Goal: Task Accomplishment & Management: Complete application form

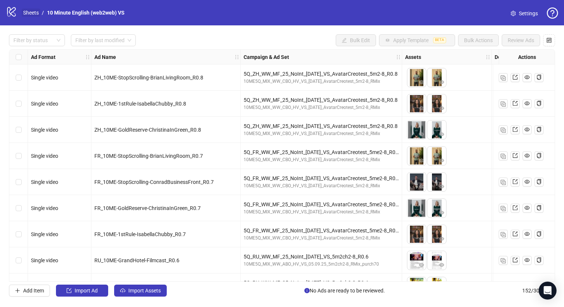
click at [23, 12] on link "Sheets" at bounding box center [31, 13] width 19 height 8
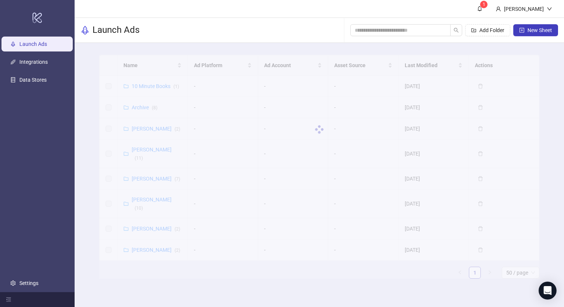
click at [31, 41] on link "Launch Ads" at bounding box center [33, 44] width 28 height 6
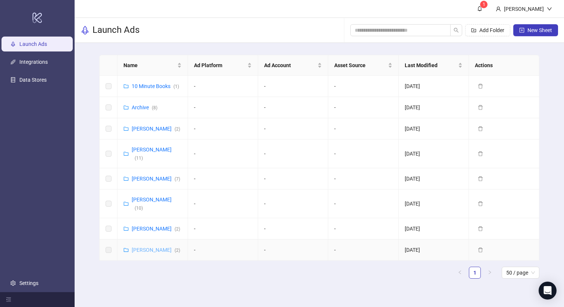
click at [158, 247] on link "[PERSON_NAME] ( 2 )" at bounding box center [156, 250] width 48 height 6
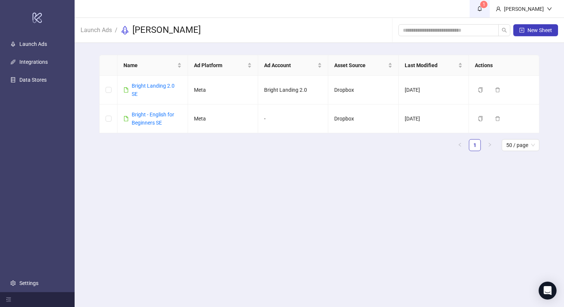
click at [483, 10] on span "1" at bounding box center [479, 8] width 8 height 8
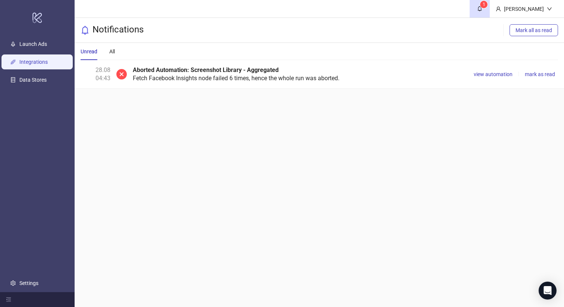
click at [36, 59] on link "Integrations" at bounding box center [33, 62] width 28 height 6
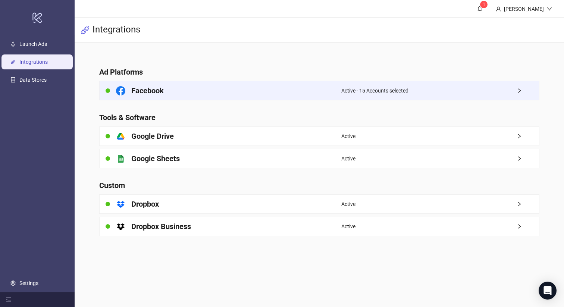
click at [132, 87] on h4 "Facebook" at bounding box center [147, 90] width 32 height 10
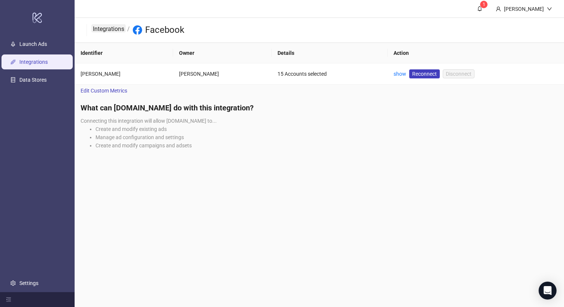
click at [104, 27] on link "Integrations" at bounding box center [108, 28] width 34 height 8
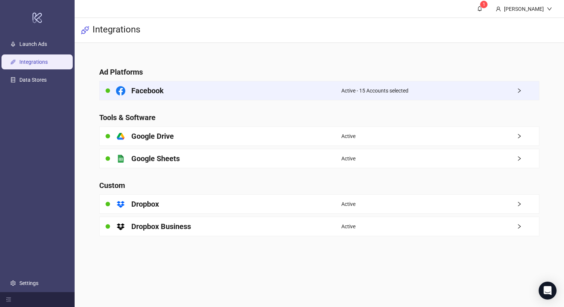
click at [520, 89] on icon "right" at bounding box center [518, 90] width 5 height 5
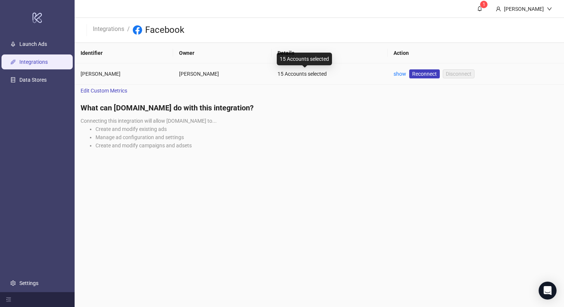
click at [285, 74] on div "15 Accounts selected" at bounding box center [329, 74] width 104 height 8
click at [113, 92] on span "Edit Custom Metrics" at bounding box center [104, 90] width 47 height 8
click at [393, 75] on link "show" at bounding box center [399, 74] width 13 height 6
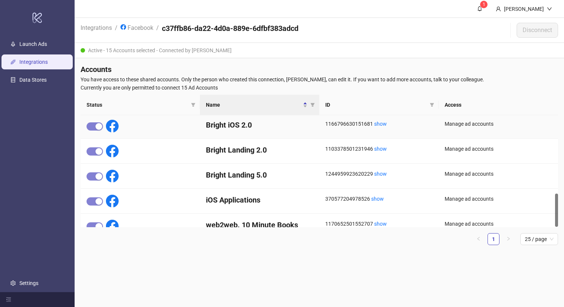
scroll to position [263, 0]
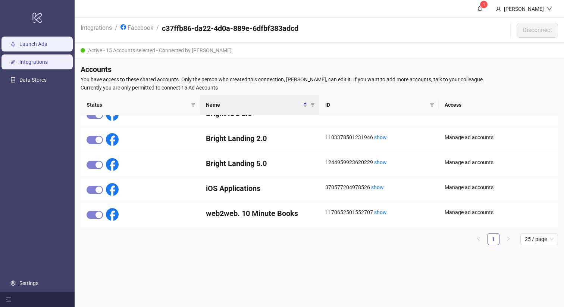
click at [38, 47] on link "Launch Ads" at bounding box center [33, 44] width 28 height 6
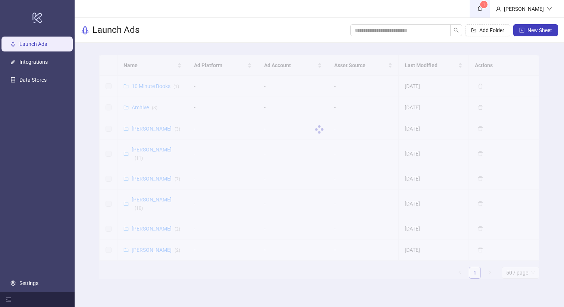
click at [486, 5] on sup "1" at bounding box center [483, 4] width 7 height 7
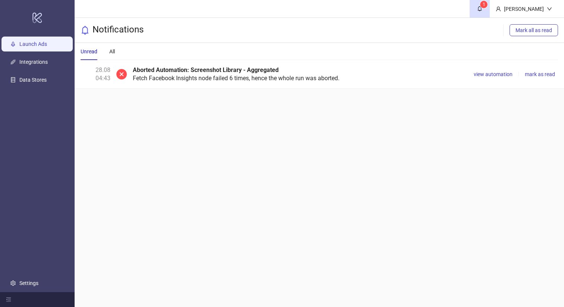
click at [32, 47] on link "Launch Ads" at bounding box center [33, 44] width 28 height 6
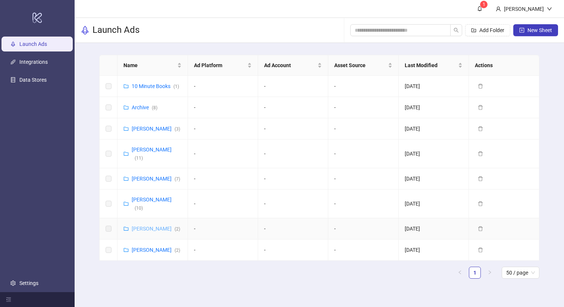
click at [158, 226] on link "Vladislav Shilo ( 2 )" at bounding box center [156, 229] width 48 height 6
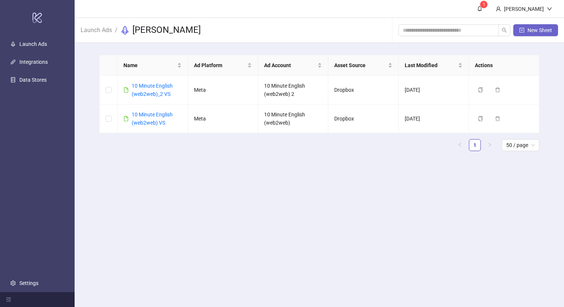
click at [524, 32] on button "New Sheet" at bounding box center [535, 30] width 45 height 12
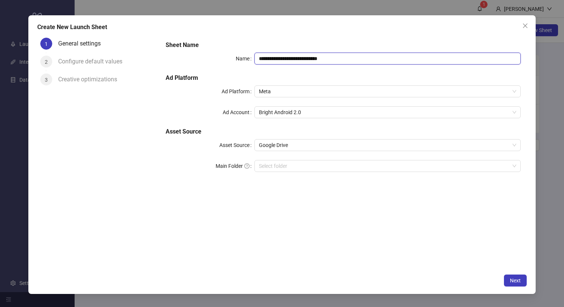
click at [324, 60] on input "**********" at bounding box center [387, 59] width 266 height 12
click at [298, 113] on span "Bright Android 2.0" at bounding box center [387, 112] width 257 height 11
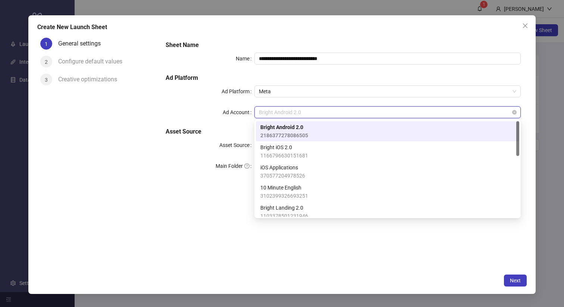
click at [298, 113] on span "Bright Android 2.0" at bounding box center [387, 112] width 257 height 11
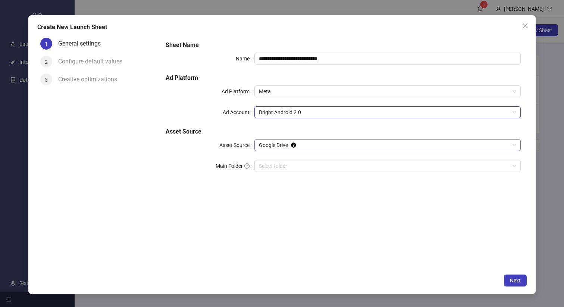
click at [290, 146] on span "Google Drive" at bounding box center [387, 144] width 257 height 11
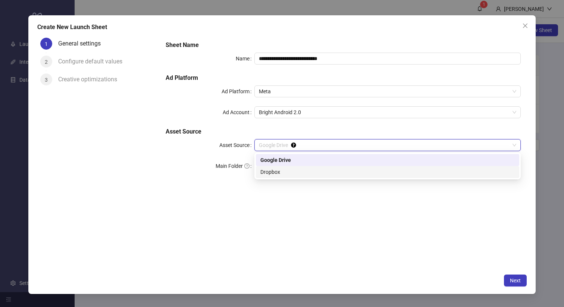
click at [282, 175] on div "Dropbox" at bounding box center [387, 172] width 254 height 8
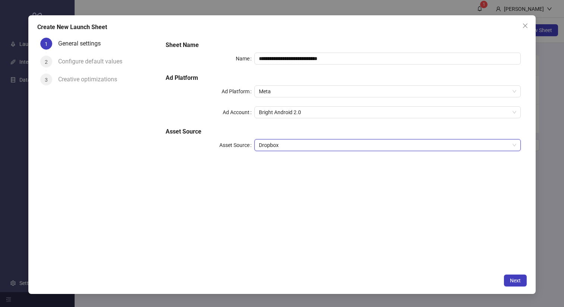
click at [103, 64] on div "Configure default values" at bounding box center [93, 62] width 70 height 12
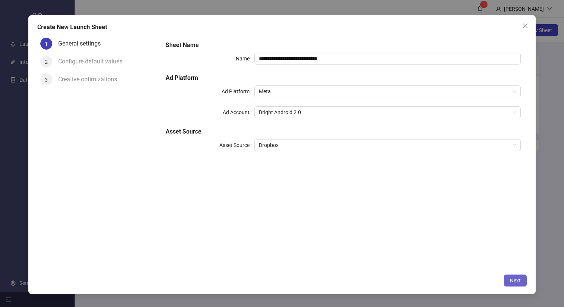
click at [520, 281] on button "Next" at bounding box center [515, 280] width 23 height 12
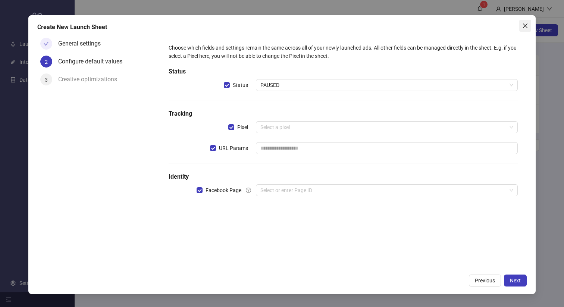
click at [527, 24] on icon "close" at bounding box center [525, 26] width 6 height 6
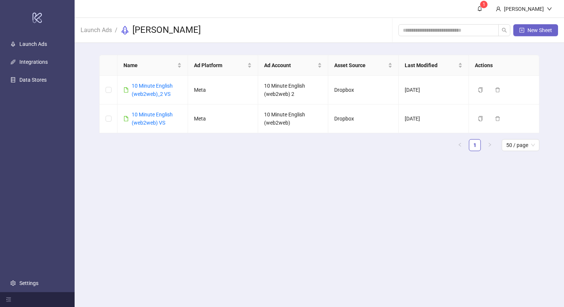
click at [542, 33] on button "New Sheet" at bounding box center [535, 30] width 45 height 12
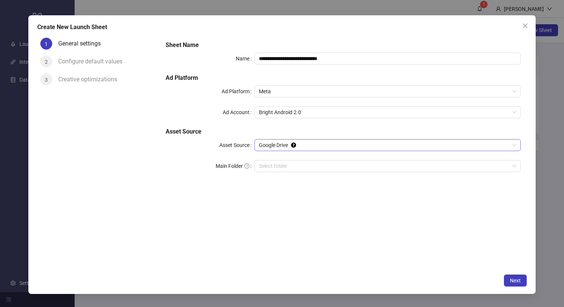
click at [311, 149] on span "Google Drive" at bounding box center [387, 144] width 257 height 11
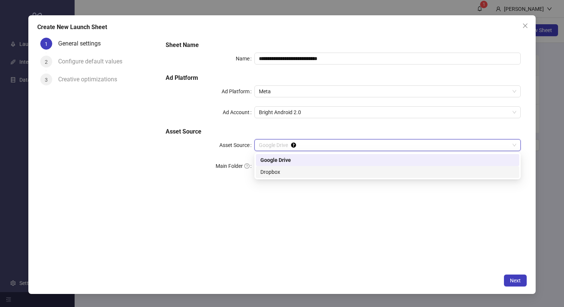
click at [297, 171] on div "Dropbox" at bounding box center [387, 172] width 254 height 8
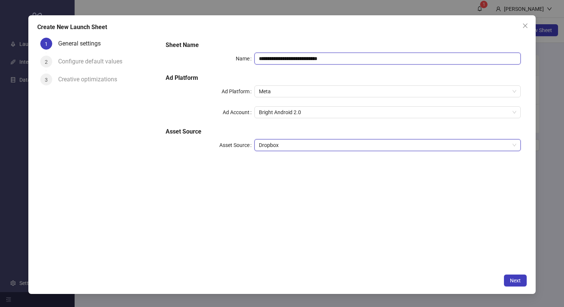
click at [346, 60] on input "**********" at bounding box center [387, 59] width 266 height 12
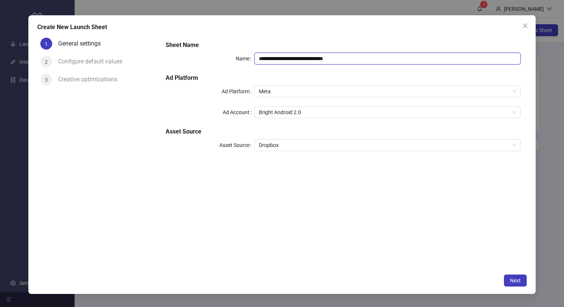
type input "**********"
click at [514, 281] on span "Next" at bounding box center [515, 280] width 11 height 6
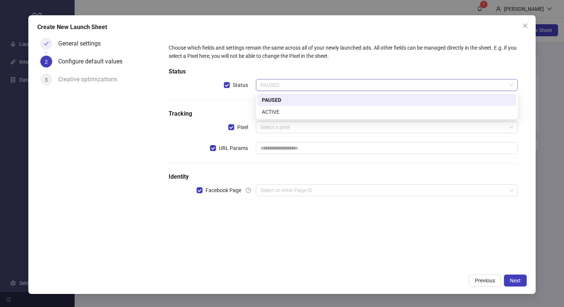
click at [287, 83] on span "PAUSED" at bounding box center [386, 84] width 253 height 11
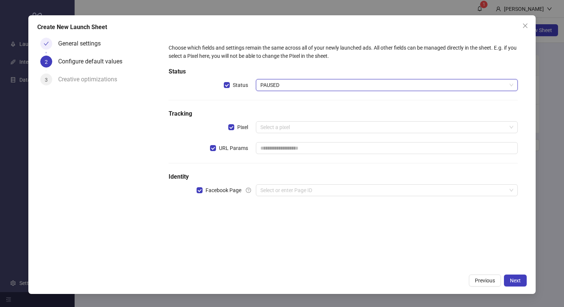
click at [287, 83] on span "PAUSED" at bounding box center [386, 84] width 253 height 11
click at [273, 88] on span "PAUSED" at bounding box center [386, 84] width 253 height 11
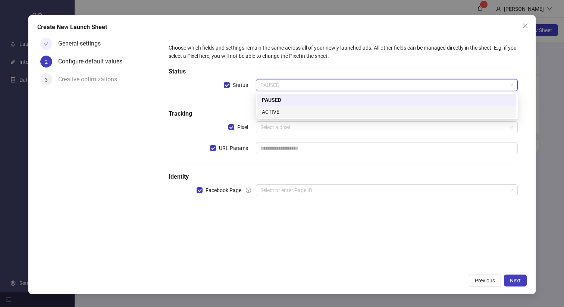
click at [280, 113] on div "ACTIVE" at bounding box center [387, 112] width 250 height 8
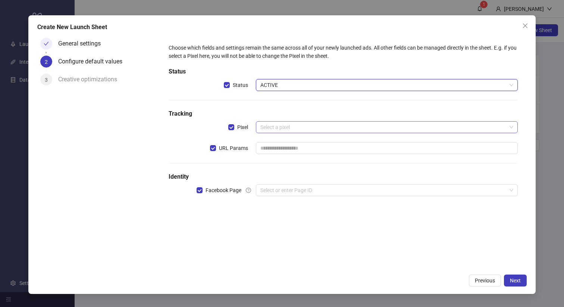
click at [268, 128] on input "search" at bounding box center [383, 127] width 246 height 11
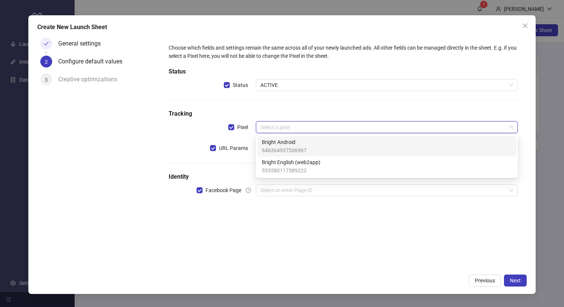
click at [322, 94] on div "Choose which fields and settings remain the same across all of your newly launc…" at bounding box center [343, 124] width 355 height 167
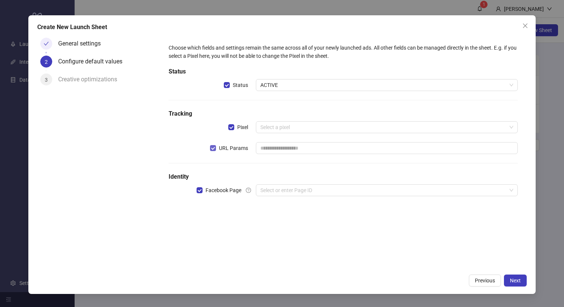
click at [233, 149] on span "URL Params" at bounding box center [233, 148] width 35 height 8
click at [303, 195] on input "search" at bounding box center [383, 190] width 246 height 11
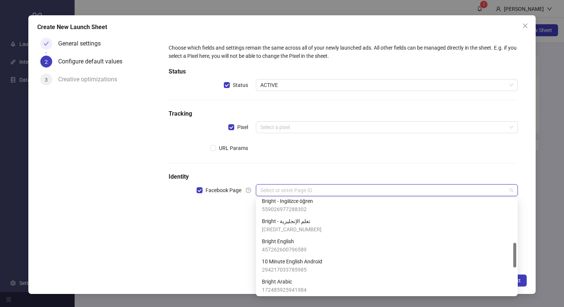
scroll to position [166, 0]
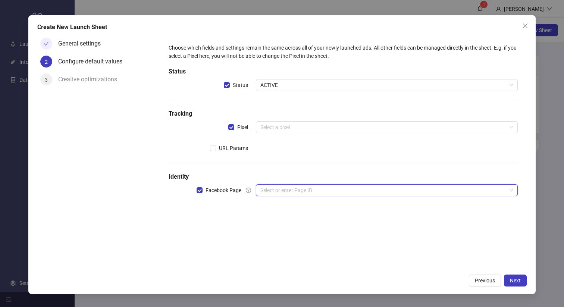
click at [310, 189] on input "search" at bounding box center [383, 190] width 246 height 11
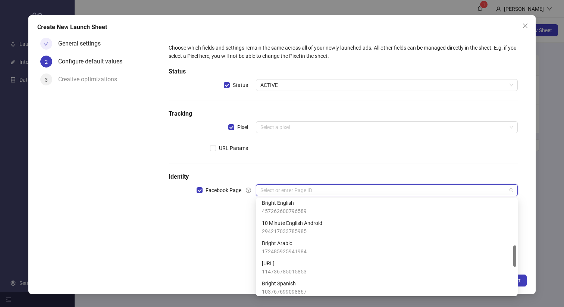
scroll to position [201, 0]
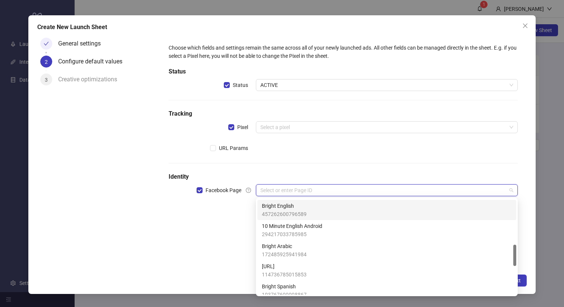
click at [369, 216] on div "Bright English 457262600796589" at bounding box center [387, 210] width 250 height 16
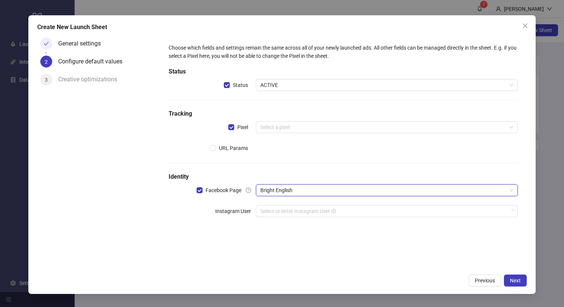
click at [369, 216] on input "search" at bounding box center [383, 210] width 246 height 11
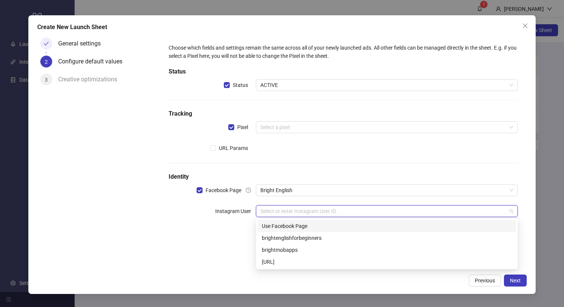
click at [350, 227] on div "Use Facebook Page" at bounding box center [387, 226] width 250 height 8
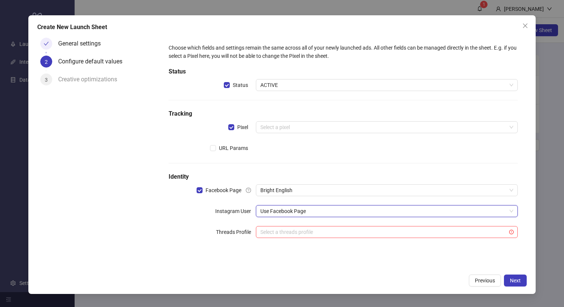
click at [364, 168] on div "Choose which fields and settings remain the same across all of your newly launc…" at bounding box center [343, 145] width 355 height 209
click at [519, 280] on span "Next" at bounding box center [515, 280] width 11 height 6
click at [280, 125] on input "search" at bounding box center [383, 127] width 246 height 11
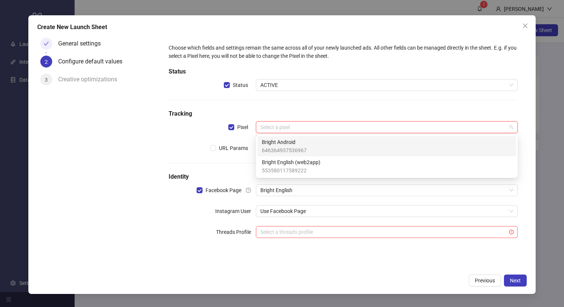
click at [280, 125] on input "search" at bounding box center [383, 127] width 246 height 11
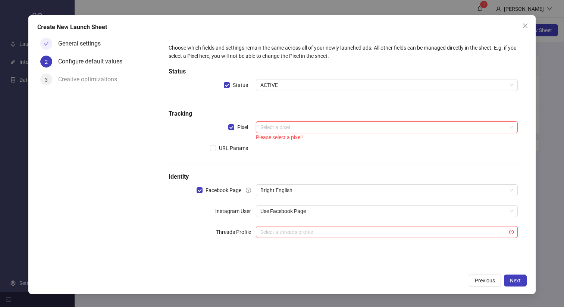
click at [280, 129] on input "search" at bounding box center [383, 127] width 246 height 11
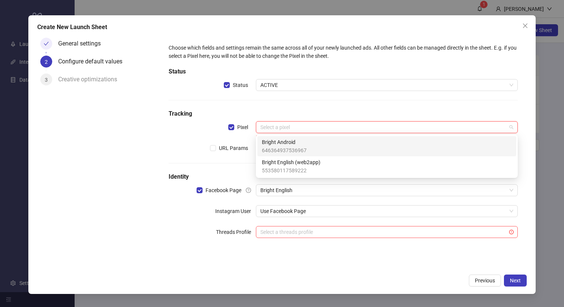
click at [290, 110] on h5 "Tracking" at bounding box center [342, 113] width 349 height 9
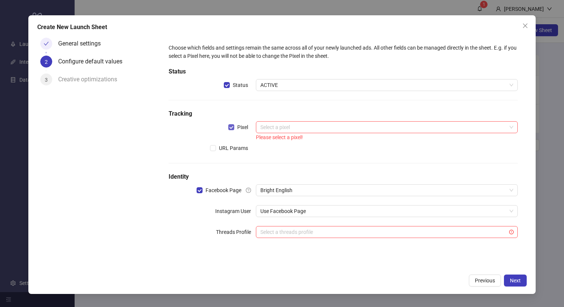
click at [233, 124] on label "Pixel" at bounding box center [239, 127] width 23 height 8
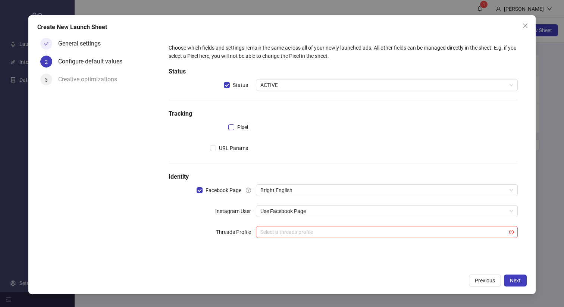
click at [233, 124] on label "Pixel" at bounding box center [239, 127] width 23 height 8
click at [283, 131] on input "search" at bounding box center [383, 127] width 246 height 11
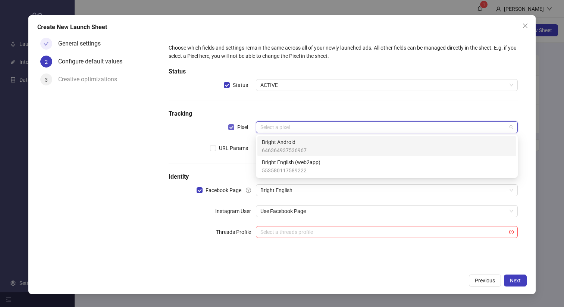
click at [234, 130] on span "Pixel" at bounding box center [242, 127] width 17 height 8
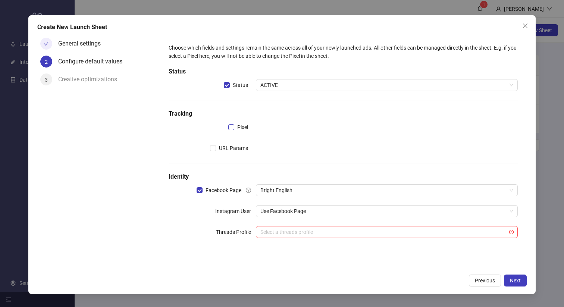
click at [234, 129] on span "Pixel" at bounding box center [242, 127] width 17 height 8
click at [287, 134] on div "Choose which fields and settings remain the same across all of your newly launc…" at bounding box center [343, 145] width 355 height 209
click at [297, 129] on input "search" at bounding box center [383, 127] width 246 height 11
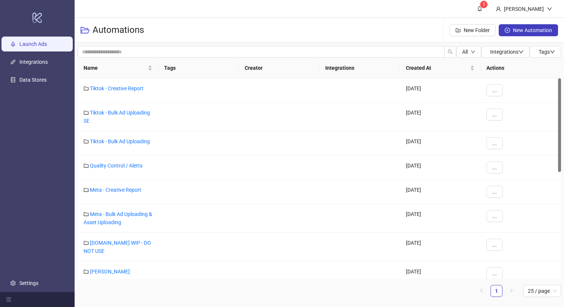
click at [32, 44] on link "Launch Ads" at bounding box center [33, 44] width 28 height 6
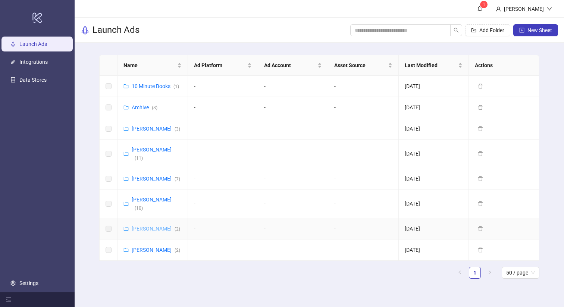
click at [155, 226] on link "Vladislav Shilo ( 2 )" at bounding box center [156, 229] width 48 height 6
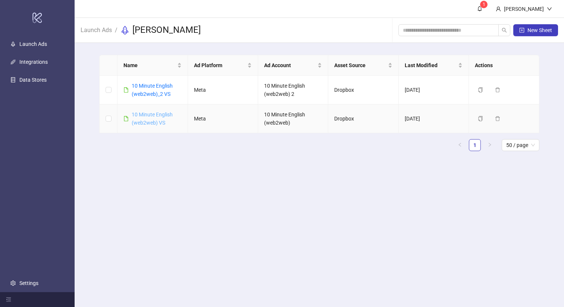
click at [155, 116] on link "10 Minute English (web2web) VS" at bounding box center [152, 118] width 41 height 14
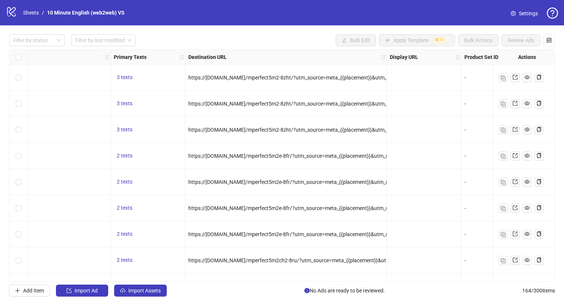
scroll to position [0, 600]
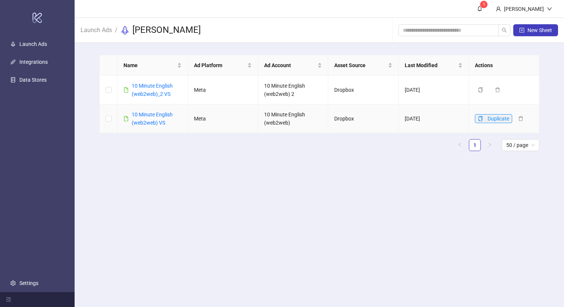
click at [479, 117] on icon "copy" at bounding box center [480, 118] width 5 height 5
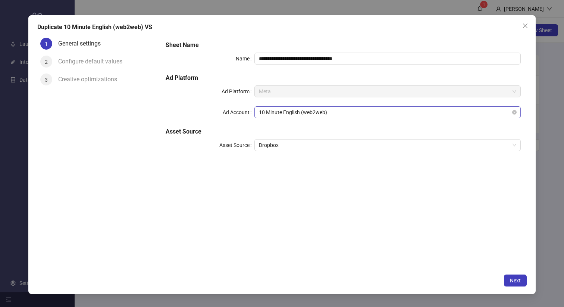
click at [362, 117] on span "10 Minute English (web2web)" at bounding box center [387, 112] width 257 height 11
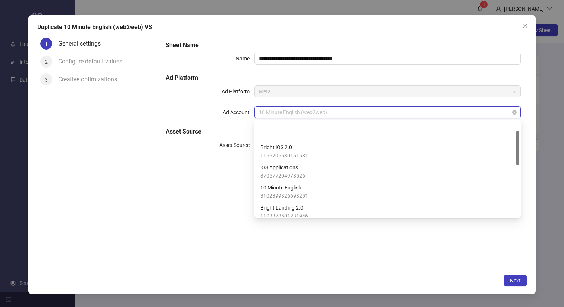
scroll to position [25, 0]
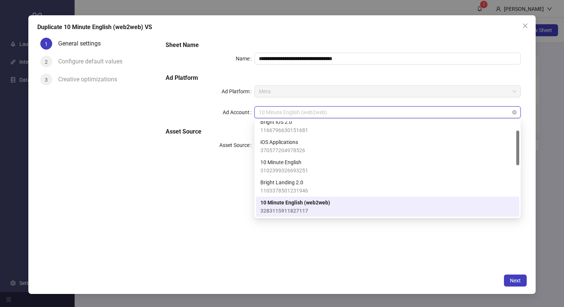
click at [362, 117] on span "10 Minute English (web2web)" at bounding box center [387, 112] width 257 height 11
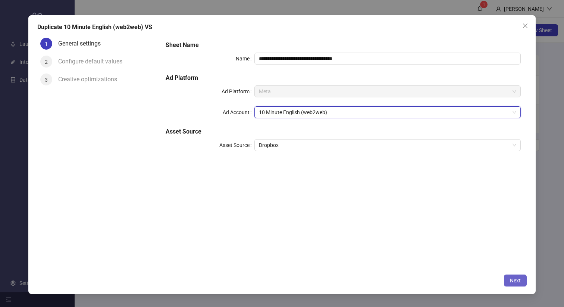
click at [513, 281] on span "Next" at bounding box center [515, 280] width 11 height 6
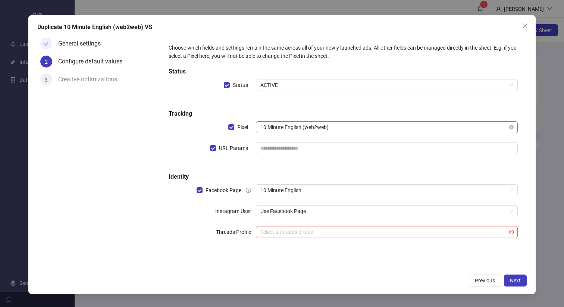
click at [372, 132] on span "10 Minute English (web2web)" at bounding box center [386, 127] width 253 height 11
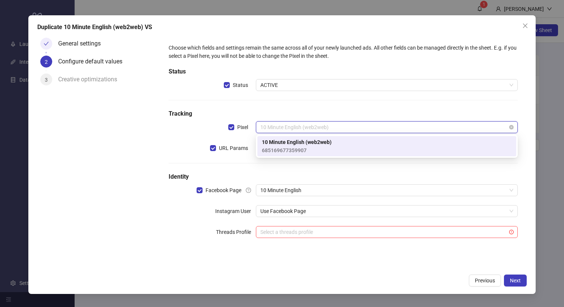
click at [372, 132] on span "10 Minute English (web2web)" at bounding box center [386, 127] width 253 height 11
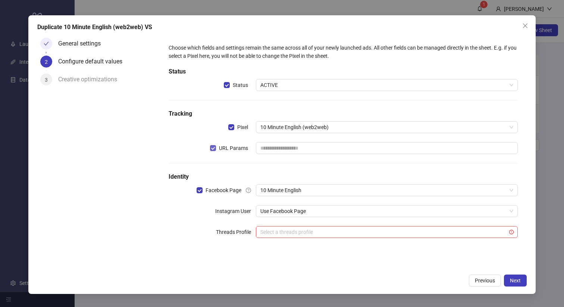
click at [227, 148] on span "URL Params" at bounding box center [233, 148] width 35 height 8
click at [514, 282] on span "Next" at bounding box center [515, 280] width 11 height 6
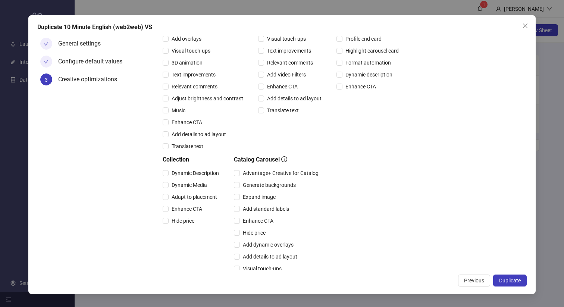
scroll to position [0, 0]
